Goal: Task Accomplishment & Management: Manage account settings

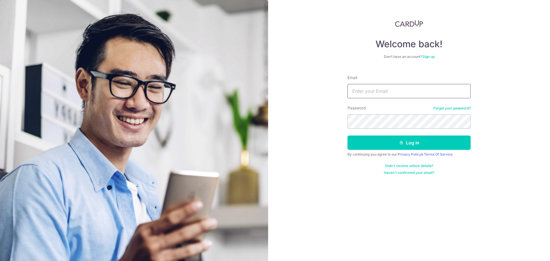
drag, startPoint x: 385, startPoint y: 92, endPoint x: 381, endPoint y: 97, distance: 6.3
click at [385, 92] on input "Email" at bounding box center [409, 91] width 123 height 14
type input "[EMAIL_ADDRESS][DOMAIN_NAME]"
click at [348, 136] on button "Log in" at bounding box center [409, 143] width 123 height 14
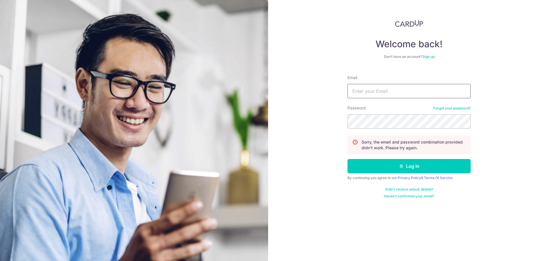
click at [366, 91] on input "Email" at bounding box center [409, 91] width 123 height 14
type input "u"
type input "t"
type input "[EMAIL_ADDRESS][DOMAIN_NAME]"
click at [348, 159] on button "Log in" at bounding box center [409, 166] width 123 height 14
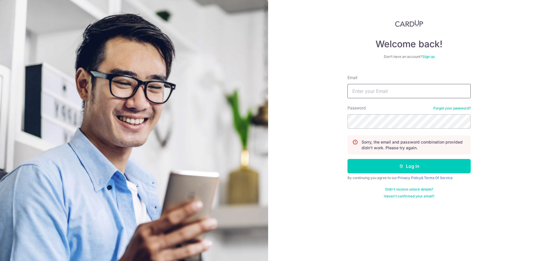
click at [365, 91] on input "Email" at bounding box center [409, 91] width 123 height 14
type input "[EMAIL_ADDRESS][DOMAIN_NAME]"
click at [348, 159] on button "Log in" at bounding box center [409, 166] width 123 height 14
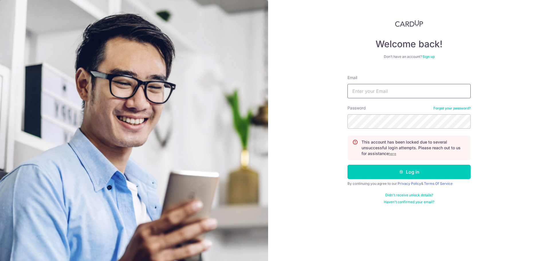
click at [362, 91] on input "Email" at bounding box center [409, 91] width 123 height 14
click at [395, 155] on u "here" at bounding box center [392, 154] width 7 height 4
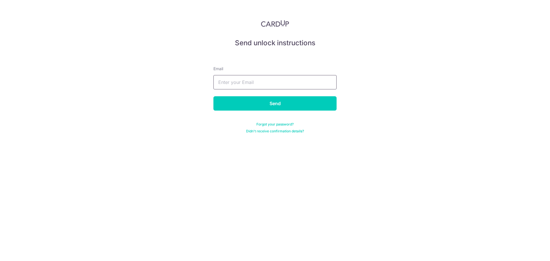
click at [249, 85] on input "text" at bounding box center [275, 82] width 123 height 14
type input "[EMAIL_ADDRESS][DOMAIN_NAME]"
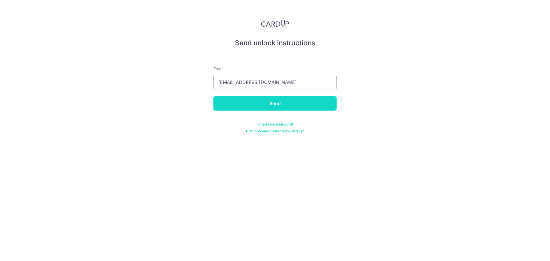
click at [254, 108] on input "Send" at bounding box center [275, 103] width 123 height 14
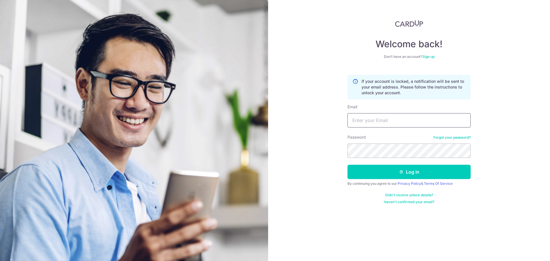
click at [396, 123] on input "Email" at bounding box center [409, 120] width 123 height 14
type input "[EMAIL_ADDRESS][DOMAIN_NAME]"
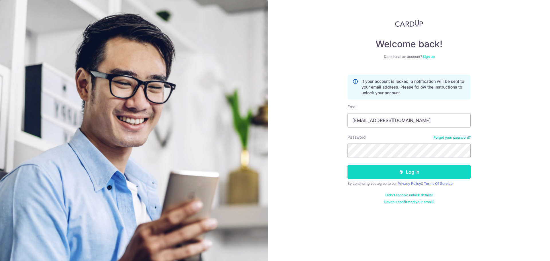
click at [361, 169] on button "Log in" at bounding box center [409, 172] width 123 height 14
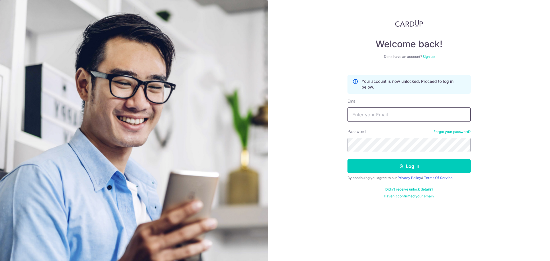
click at [381, 116] on input "Email" at bounding box center [409, 115] width 123 height 14
type input "[EMAIL_ADDRESS][DOMAIN_NAME]"
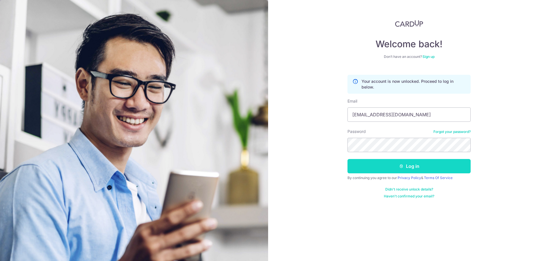
drag, startPoint x: 416, startPoint y: 165, endPoint x: 396, endPoint y: 170, distance: 20.7
click at [416, 165] on button "Log in" at bounding box center [409, 166] width 123 height 14
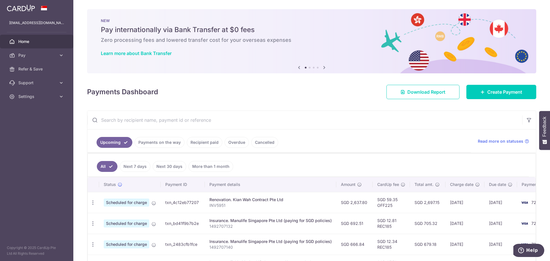
click at [255, 204] on p "INV5951" at bounding box center [271, 206] width 122 height 6
